Goal: Task Accomplishment & Management: Manage account settings

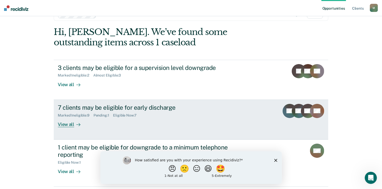
scroll to position [8, 0]
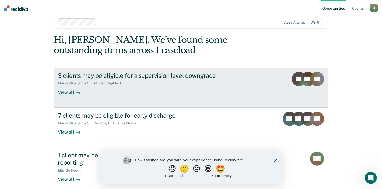
click at [70, 92] on div "View all" at bounding box center [72, 90] width 28 height 10
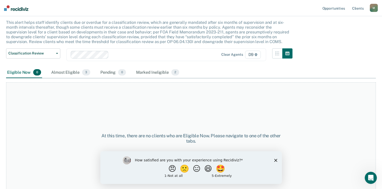
scroll to position [34, 0]
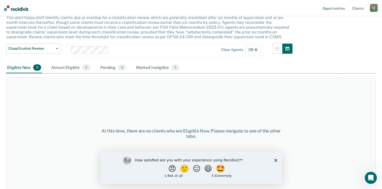
click at [275, 158] on div "How satisfied are you with your experience using Recidiviz? 😠 🙁 😑 😄 🤩 1 - Not a…" at bounding box center [191, 167] width 182 height 33
click at [275, 161] on icon "Close survey" at bounding box center [275, 160] width 3 height 3
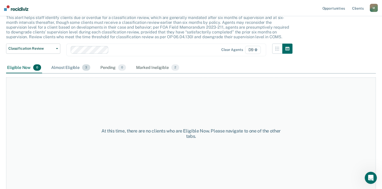
click at [68, 68] on div "Almost Eligible 3" at bounding box center [70, 67] width 41 height 11
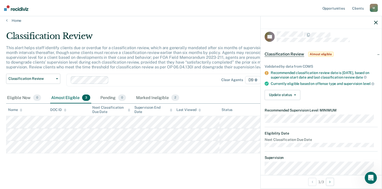
scroll to position [0, 0]
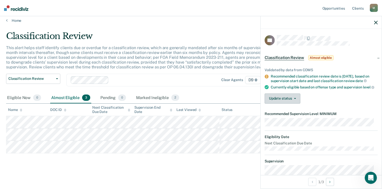
click at [283, 103] on button "Update status" at bounding box center [283, 99] width 36 height 10
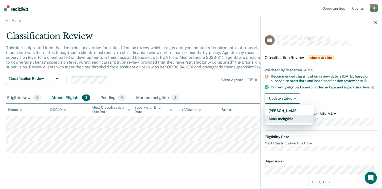
click at [278, 122] on button "Mark Ineligible" at bounding box center [289, 119] width 49 height 8
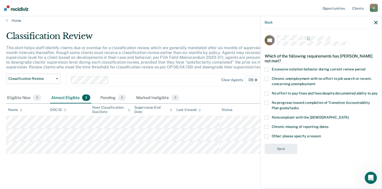
click at [268, 93] on span at bounding box center [267, 94] width 4 height 4
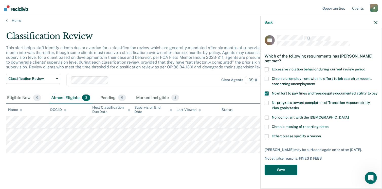
click at [281, 169] on button "Save" at bounding box center [281, 170] width 33 height 10
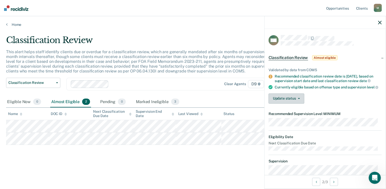
click at [299, 101] on button "Update status" at bounding box center [287, 99] width 36 height 10
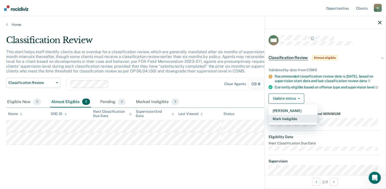
click at [291, 122] on button "Mark Ineligible" at bounding box center [293, 119] width 49 height 8
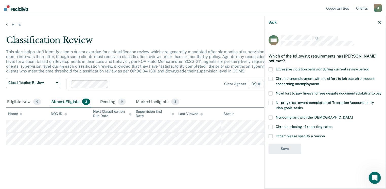
click at [271, 136] on span at bounding box center [271, 136] width 4 height 4
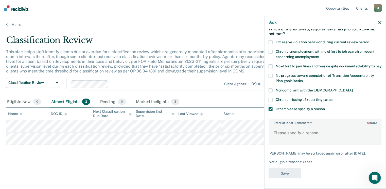
scroll to position [35, 0]
click at [296, 130] on textarea "Enter at least 3 characters 0 / 1600" at bounding box center [325, 135] width 112 height 19
type textarea "has to complete 52 week dv class"
click at [283, 172] on button "Save" at bounding box center [285, 173] width 33 height 10
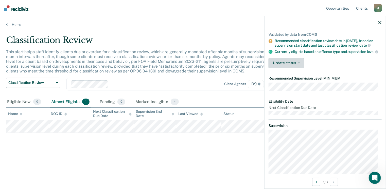
click at [293, 68] on button "Update status" at bounding box center [287, 63] width 36 height 10
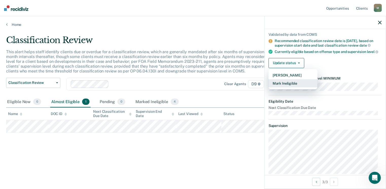
click at [284, 87] on button "Mark Ineligible" at bounding box center [293, 83] width 49 height 8
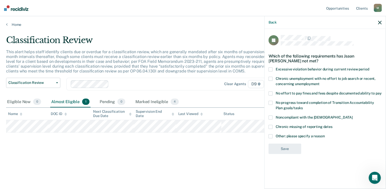
click at [272, 135] on span at bounding box center [271, 136] width 4 height 4
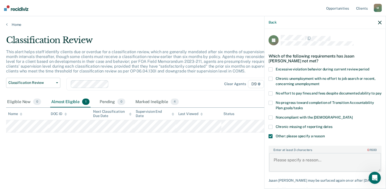
click at [285, 166] on textarea "Enter at least 3 characters 0 / 1600" at bounding box center [325, 162] width 112 height 19
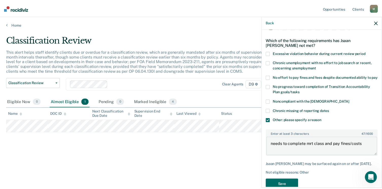
scroll to position [31, 0]
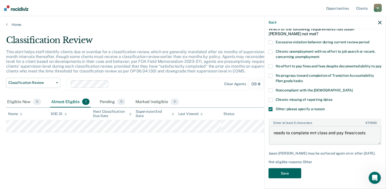
type textarea "needs to complete mrt class and pay fines/costs"
click at [289, 173] on button "Save" at bounding box center [285, 173] width 33 height 10
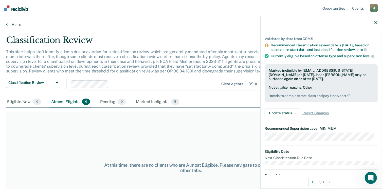
click at [16, 24] on link "Home" at bounding box center [191, 24] width 370 height 5
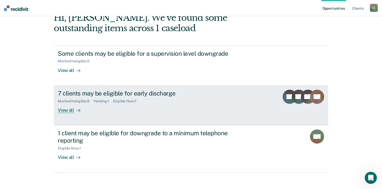
scroll to position [34, 0]
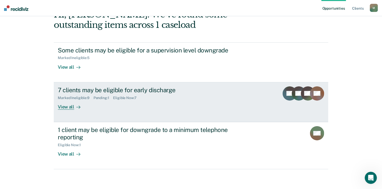
click at [65, 107] on div "View all" at bounding box center [72, 105] width 28 height 10
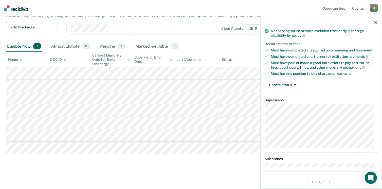
scroll to position [76, 0]
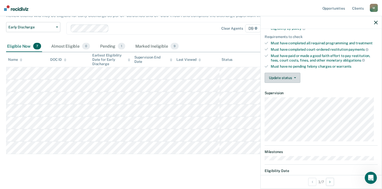
click at [295, 77] on icon "button" at bounding box center [295, 77] width 2 height 1
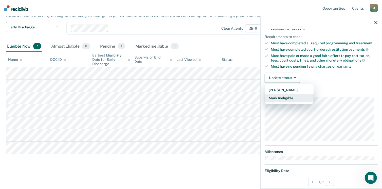
click at [279, 97] on button "Mark Ineligible" at bounding box center [289, 98] width 49 height 8
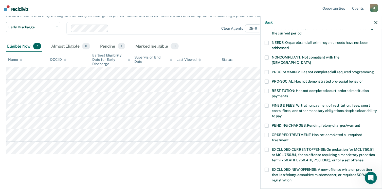
click at [268, 70] on span at bounding box center [267, 72] width 4 height 4
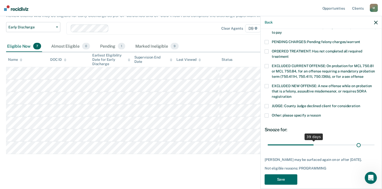
scroll to position [164, 0]
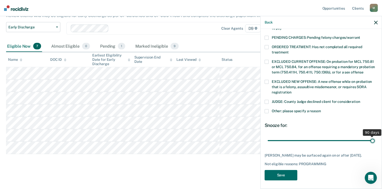
drag, startPoint x: 302, startPoint y: 136, endPoint x: 373, endPoint y: 139, distance: 71.1
type input "90"
click at [373, 139] on input "range" at bounding box center [321, 140] width 107 height 9
click at [287, 171] on button "Save" at bounding box center [281, 175] width 33 height 10
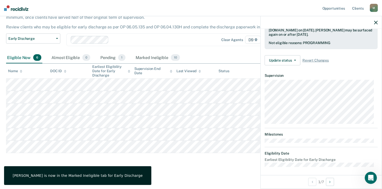
scroll to position [94, 0]
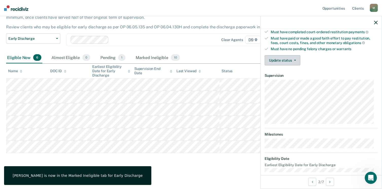
click at [295, 58] on button "Update status" at bounding box center [283, 60] width 36 height 10
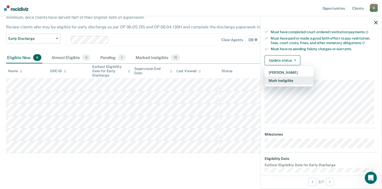
click at [286, 78] on button "Mark Ineligible" at bounding box center [289, 81] width 49 height 8
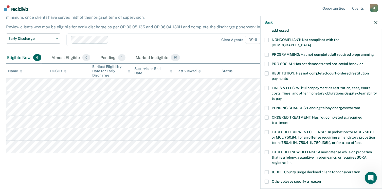
click at [267, 53] on span at bounding box center [267, 55] width 4 height 4
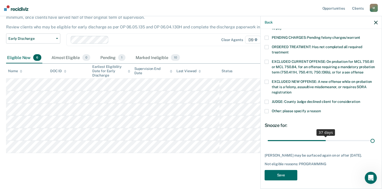
scroll to position [160, 0]
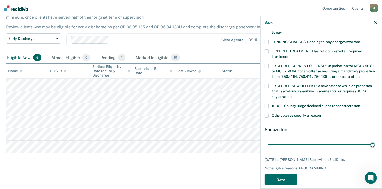
drag, startPoint x: 314, startPoint y: 136, endPoint x: 377, endPoint y: 146, distance: 63.8
type input "67"
click at [375, 145] on input "range" at bounding box center [321, 145] width 107 height 9
drag, startPoint x: 268, startPoint y: 109, endPoint x: 270, endPoint y: 114, distance: 5.8
click at [268, 114] on span at bounding box center [267, 116] width 4 height 4
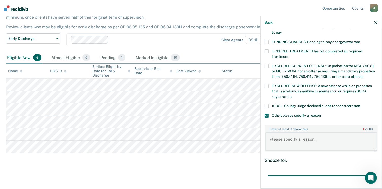
click at [276, 132] on textarea "Enter at least 3 characters 0 / 1600" at bounding box center [321, 141] width 112 height 19
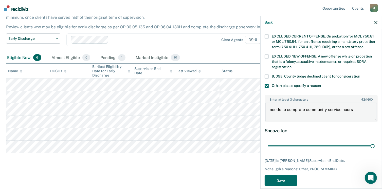
scroll to position [190, 0]
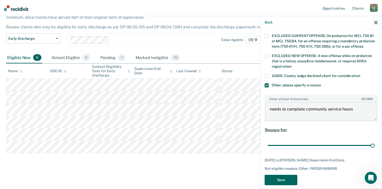
type textarea "needs to complete community service hours"
click at [285, 175] on button "Save" at bounding box center [281, 180] width 33 height 10
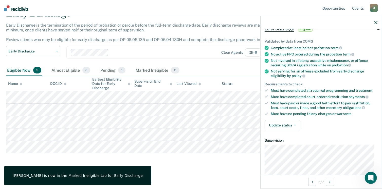
scroll to position [17, 0]
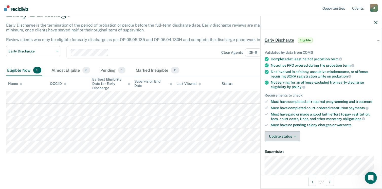
click at [280, 135] on button "Update status" at bounding box center [283, 136] width 36 height 10
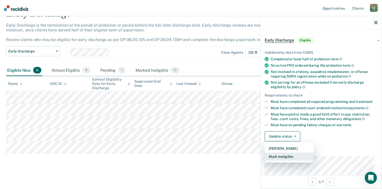
click at [281, 156] on button "Mark Ineligible" at bounding box center [289, 157] width 49 height 8
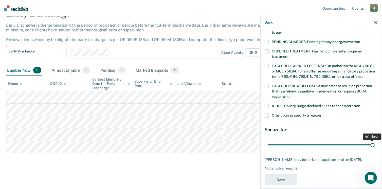
scroll to position [164, 0]
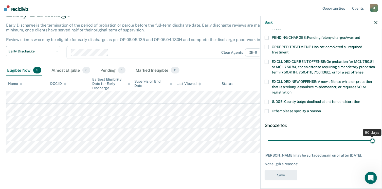
drag, startPoint x: 303, startPoint y: 134, endPoint x: 387, endPoint y: 144, distance: 84.5
type input "90"
click at [375, 144] on input "range" at bounding box center [321, 140] width 107 height 9
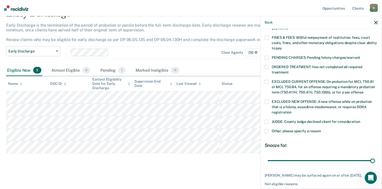
scroll to position [113, 0]
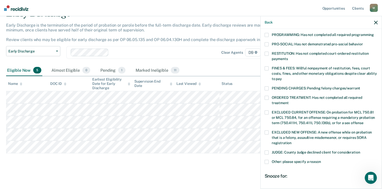
click at [268, 160] on span at bounding box center [267, 162] width 4 height 4
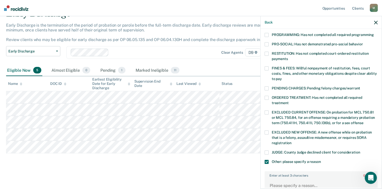
click at [279, 172] on div "Enter at least 3 characters 0 / 1600" at bounding box center [321, 184] width 113 height 27
click at [281, 179] on textarea "Enter at least 3 characters 0 / 1600" at bounding box center [321, 188] width 112 height 19
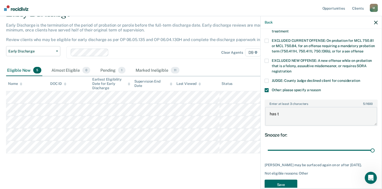
scroll to position [189, 0]
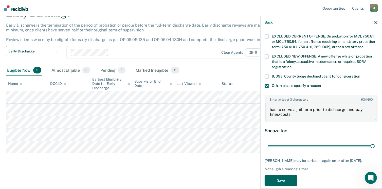
type textarea "has to serve a jail term prior to dishcarge and pay fines/costs"
click at [283, 177] on button "Save" at bounding box center [281, 180] width 33 height 10
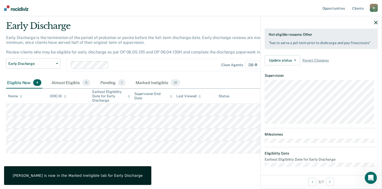
scroll to position [94, 0]
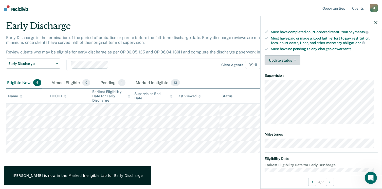
click at [294, 60] on icon "button" at bounding box center [295, 60] width 2 height 1
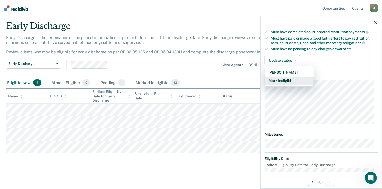
click at [282, 79] on button "Mark Ineligible" at bounding box center [289, 81] width 49 height 8
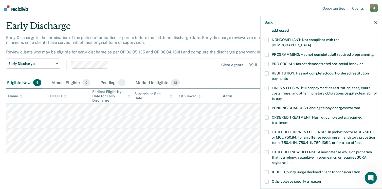
click at [267, 53] on span at bounding box center [267, 55] width 4 height 4
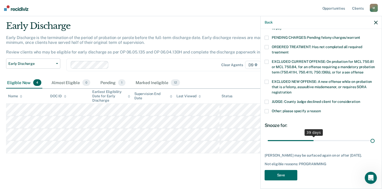
scroll to position [164, 0]
drag, startPoint x: 303, startPoint y: 135, endPoint x: 387, endPoint y: 139, distance: 84.6
type input "90"
click at [375, 139] on input "range" at bounding box center [321, 140] width 107 height 9
click at [279, 174] on button "Save" at bounding box center [281, 175] width 33 height 10
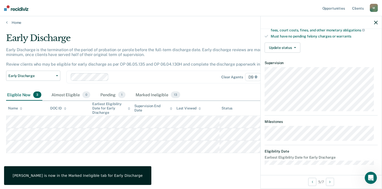
scroll to position [99, 0]
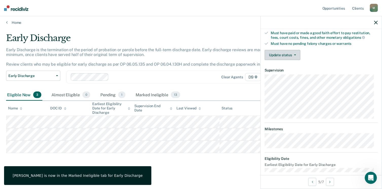
drag, startPoint x: 293, startPoint y: 53, endPoint x: 287, endPoint y: 61, distance: 10.1
click at [293, 55] on span "button" at bounding box center [294, 55] width 4 height 1
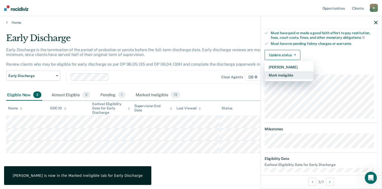
click at [283, 72] on button "Mark Ineligible" at bounding box center [289, 75] width 49 height 8
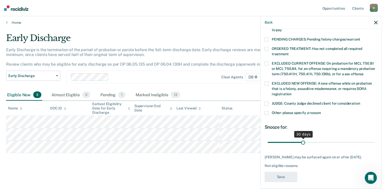
scroll to position [164, 0]
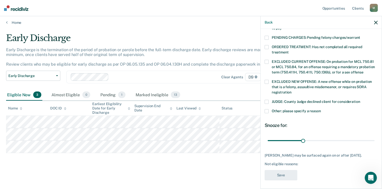
click at [268, 109] on span at bounding box center [267, 111] width 4 height 4
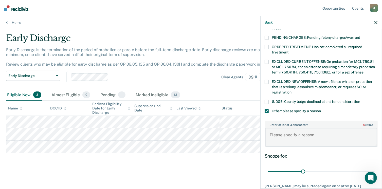
click at [297, 137] on textarea "Enter at least 3 characters 0 / 1600" at bounding box center [321, 137] width 112 height 19
type textarea "prosecutor declined and recently test positive"
drag, startPoint x: 302, startPoint y: 165, endPoint x: 300, endPoint y: 157, distance: 7.7
type input "90"
click at [375, 168] on input "range" at bounding box center [321, 171] width 107 height 9
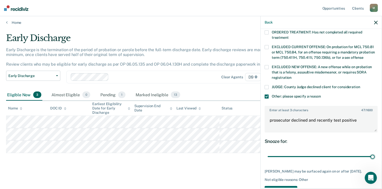
scroll to position [194, 0]
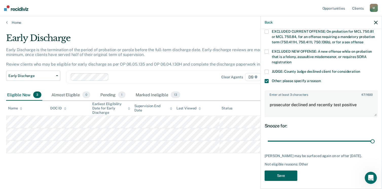
click at [277, 174] on button "Save" at bounding box center [281, 176] width 33 height 10
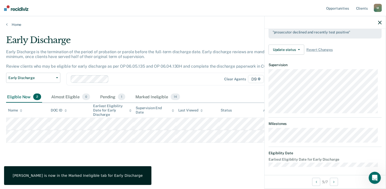
scroll to position [104, 0]
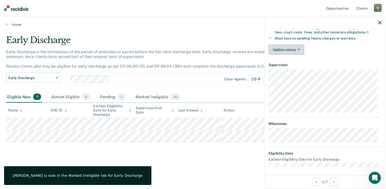
click at [298, 49] on icon "button" at bounding box center [299, 49] width 2 height 1
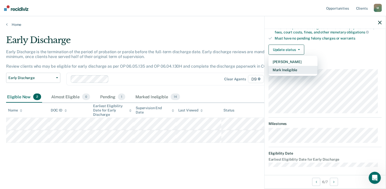
click at [294, 68] on button "Mark Ineligible" at bounding box center [293, 70] width 49 height 8
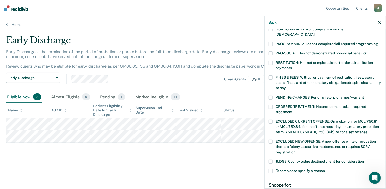
click at [270, 42] on span at bounding box center [271, 44] width 4 height 4
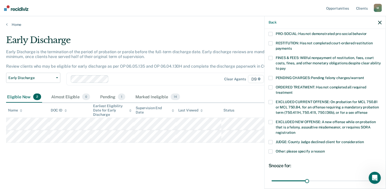
scroll to position [164, 0]
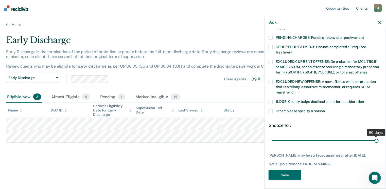
drag, startPoint x: 306, startPoint y: 135, endPoint x: 382, endPoint y: 143, distance: 76.8
type input "90"
click at [379, 143] on input "range" at bounding box center [325, 140] width 107 height 9
click at [290, 173] on button "Save" at bounding box center [285, 175] width 33 height 10
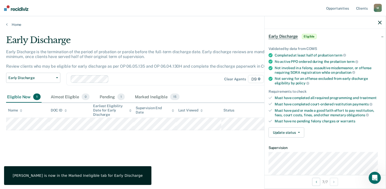
scroll to position [17, 0]
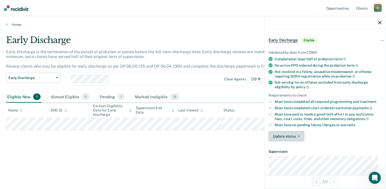
click at [295, 137] on button "Update status" at bounding box center [287, 136] width 36 height 10
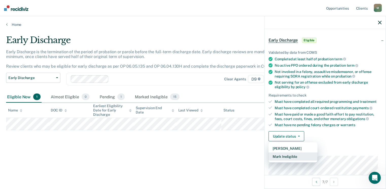
click at [290, 154] on button "Mark Ineligible" at bounding box center [293, 157] width 49 height 8
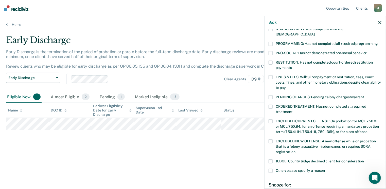
scroll to position [119, 0]
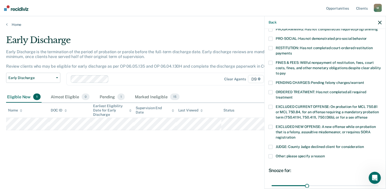
click at [271, 154] on span at bounding box center [271, 156] width 4 height 4
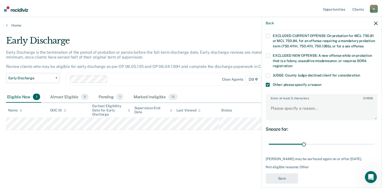
scroll to position [194, 0]
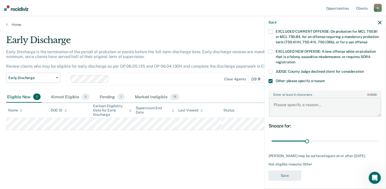
click at [324, 105] on textarea "Enter at least 3 characters 0 / 1600" at bounding box center [325, 107] width 112 height 19
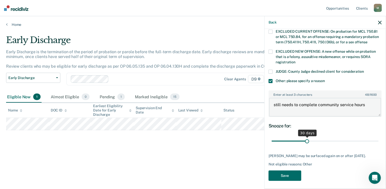
type textarea "still needs to complete community service hours"
drag, startPoint x: 306, startPoint y: 134, endPoint x: 374, endPoint y: 146, distance: 69.7
type input "90"
click at [374, 146] on input "range" at bounding box center [325, 141] width 107 height 9
click at [287, 172] on button "Save" at bounding box center [285, 176] width 33 height 10
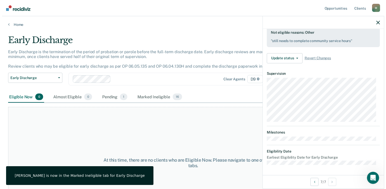
scroll to position [139, 0]
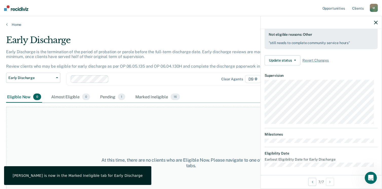
click at [197, 126] on div "At this time, there are no clients who are Eligible Now. Please navigate to one…" at bounding box center [191, 163] width 370 height 112
click at [106, 96] on div "Pending 1" at bounding box center [112, 97] width 27 height 11
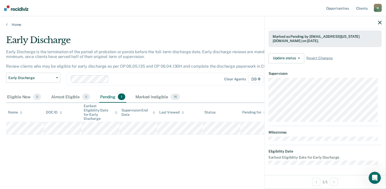
scroll to position [124, 0]
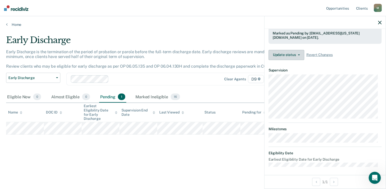
click at [299, 55] on icon "button" at bounding box center [299, 55] width 2 height 1
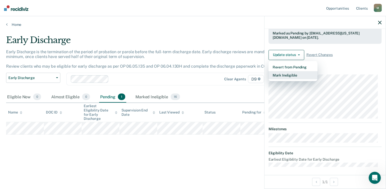
click at [284, 75] on button "Mark Ineligible" at bounding box center [293, 75] width 49 height 8
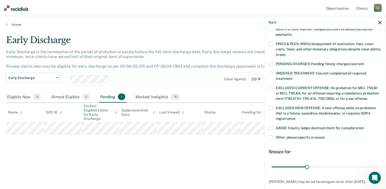
scroll to position [164, 0]
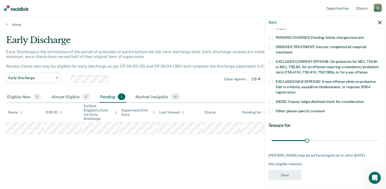
click at [270, 109] on span at bounding box center [271, 111] width 4 height 4
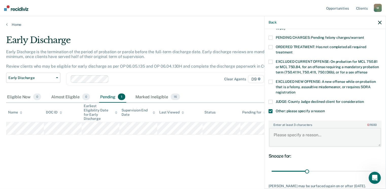
click at [305, 130] on textarea "Enter at least 3 characters 0 / 1600" at bounding box center [325, 137] width 112 height 19
click at [321, 129] on textarea "positive alcohol screeen, agent will discuass with judge and prosecutor office" at bounding box center [325, 137] width 112 height 19
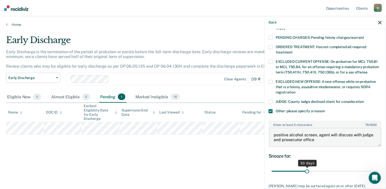
type textarea "positive alcohol screen, agent will discuss with judge and prosecutor office"
drag, startPoint x: 305, startPoint y: 165, endPoint x: 370, endPoint y: 156, distance: 65.6
type input "90"
click at [379, 167] on input "range" at bounding box center [325, 171] width 107 height 9
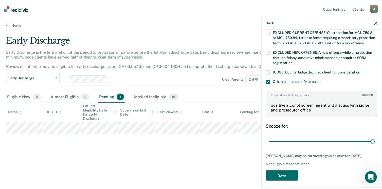
scroll to position [194, 0]
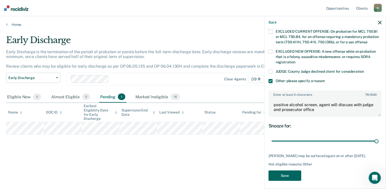
click at [291, 172] on button "Save" at bounding box center [285, 176] width 33 height 10
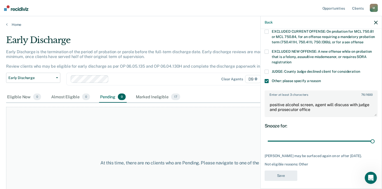
scroll to position [149, 0]
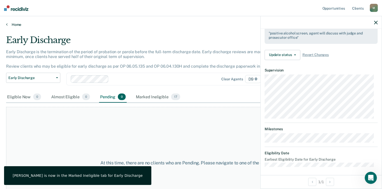
click at [15, 24] on link "Home" at bounding box center [191, 24] width 370 height 5
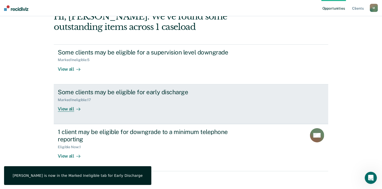
scroll to position [34, 0]
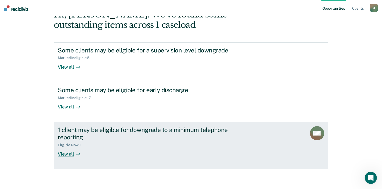
click at [69, 154] on div "View all" at bounding box center [72, 152] width 28 height 10
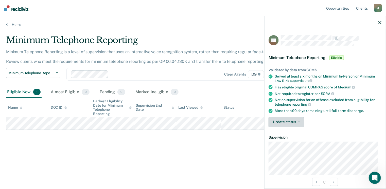
click at [294, 121] on button "Update status" at bounding box center [287, 122] width 36 height 10
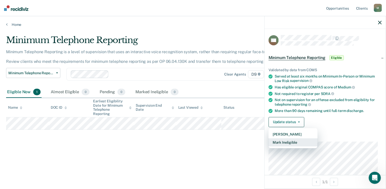
click at [289, 140] on button "Mark Ineligible" at bounding box center [293, 142] width 49 height 8
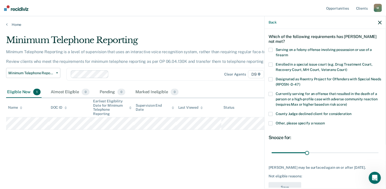
scroll to position [37, 0]
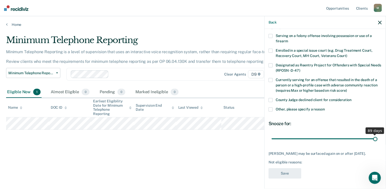
drag, startPoint x: 305, startPoint y: 134, endPoint x: 371, endPoint y: 137, distance: 66.5
type input "89"
click at [371, 137] on input "range" at bounding box center [325, 139] width 107 height 9
click at [271, 108] on span at bounding box center [271, 110] width 4 height 4
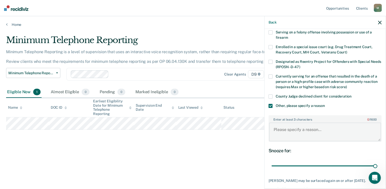
click at [283, 132] on textarea "Enter at least 3 characters 0 / 1600" at bounding box center [325, 132] width 112 height 19
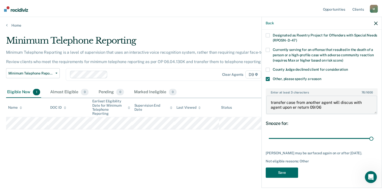
scroll to position [67, 0]
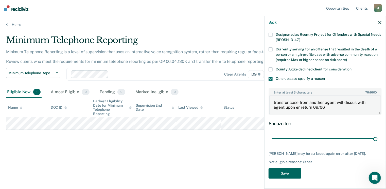
type textarea "transfer case from another agent will discus with agent upon er return 09/06"
click at [283, 173] on button "Save" at bounding box center [285, 173] width 33 height 10
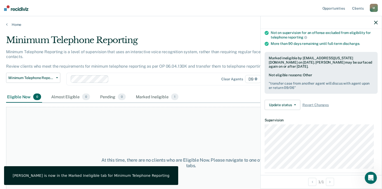
click at [84, 118] on div "At this time, there are no clients who are Eligible Now. Please navigate to one…" at bounding box center [191, 163] width 370 height 112
